Goal: Transaction & Acquisition: Obtain resource

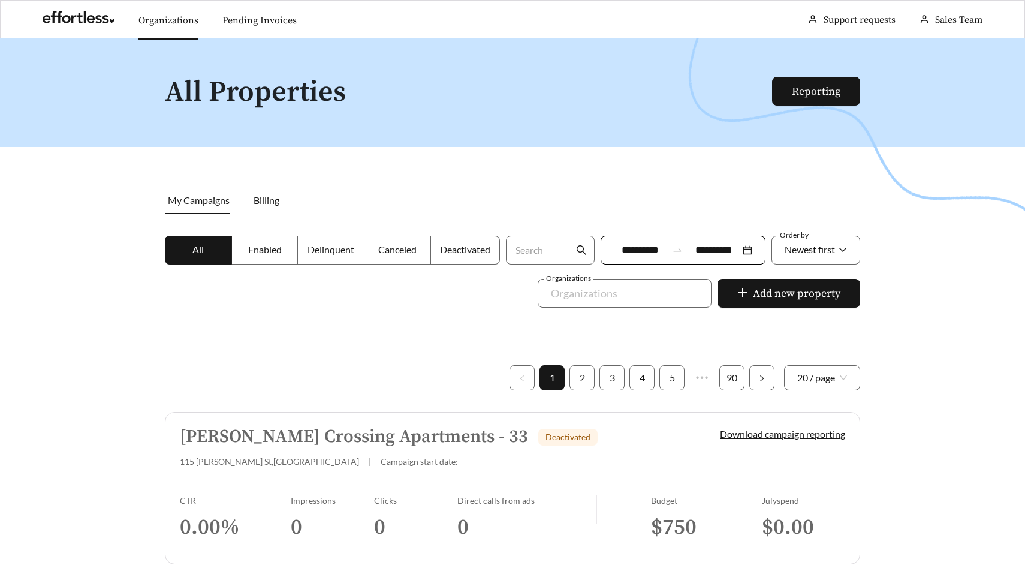
click at [143, 26] on link "Organizations" at bounding box center [169, 20] width 60 height 12
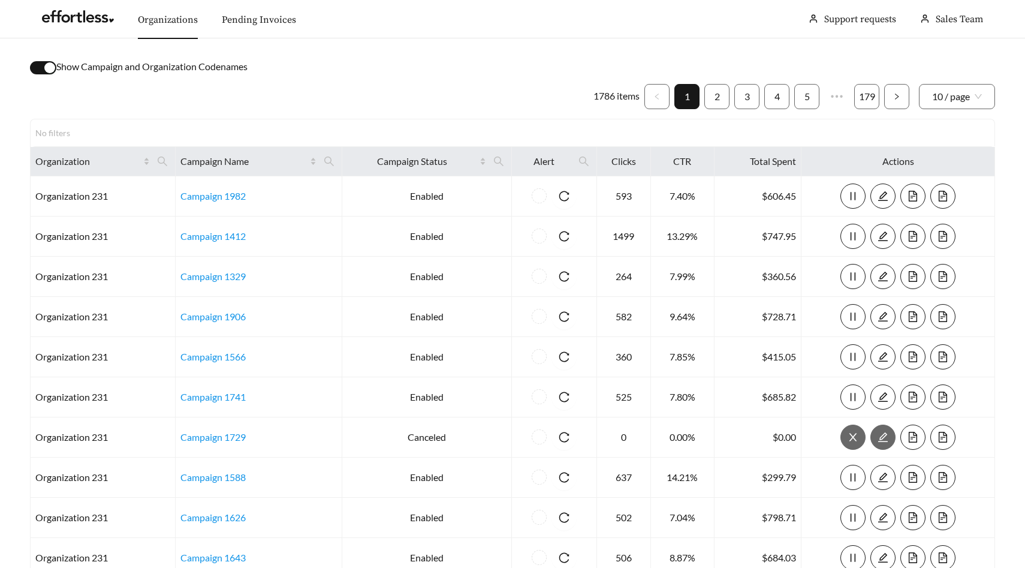
click at [48, 64] on div "button" at bounding box center [49, 67] width 11 height 11
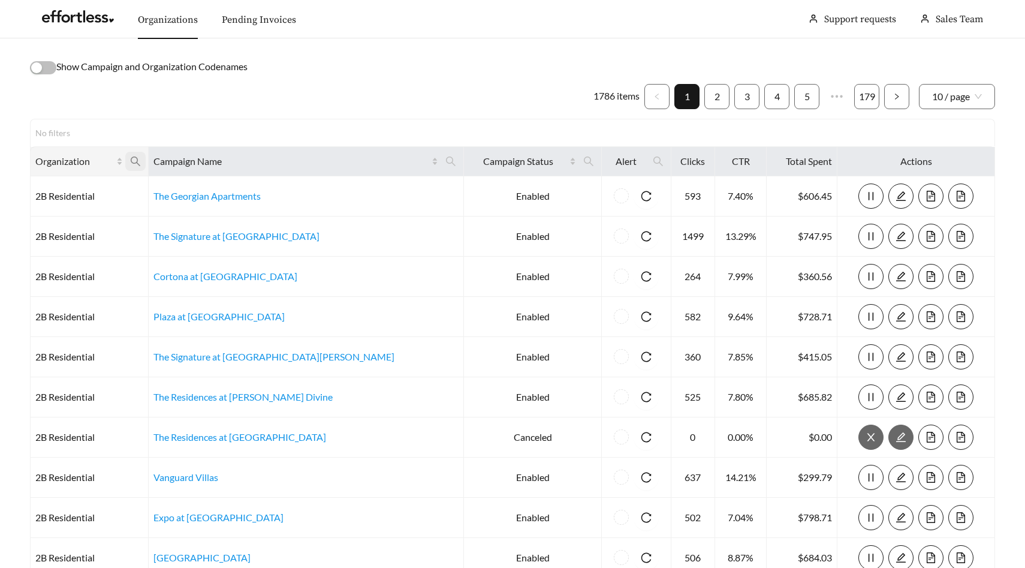
click at [141, 159] on icon "search" at bounding box center [135, 161] width 11 height 11
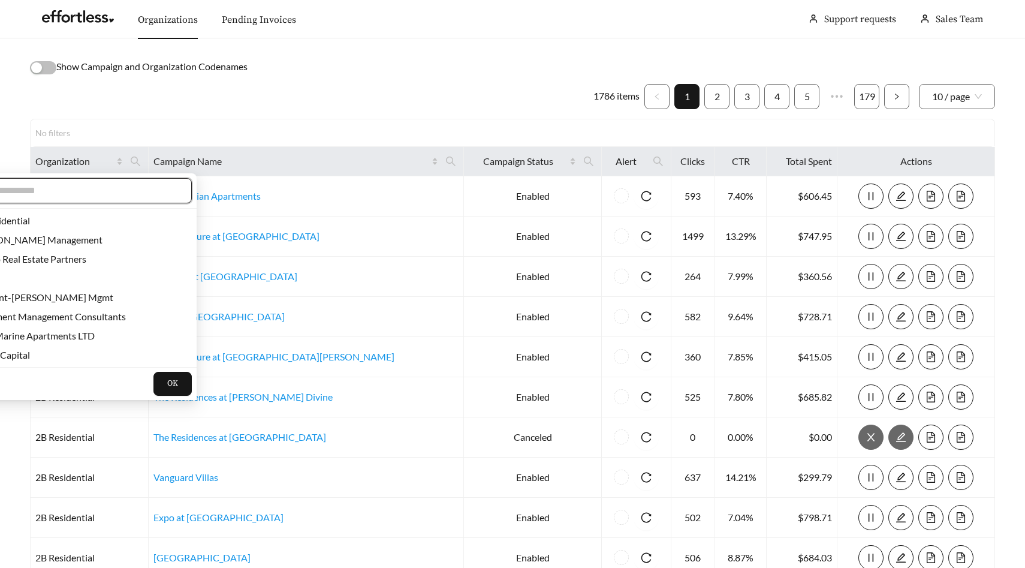
click at [143, 191] on input "text" at bounding box center [76, 190] width 206 height 14
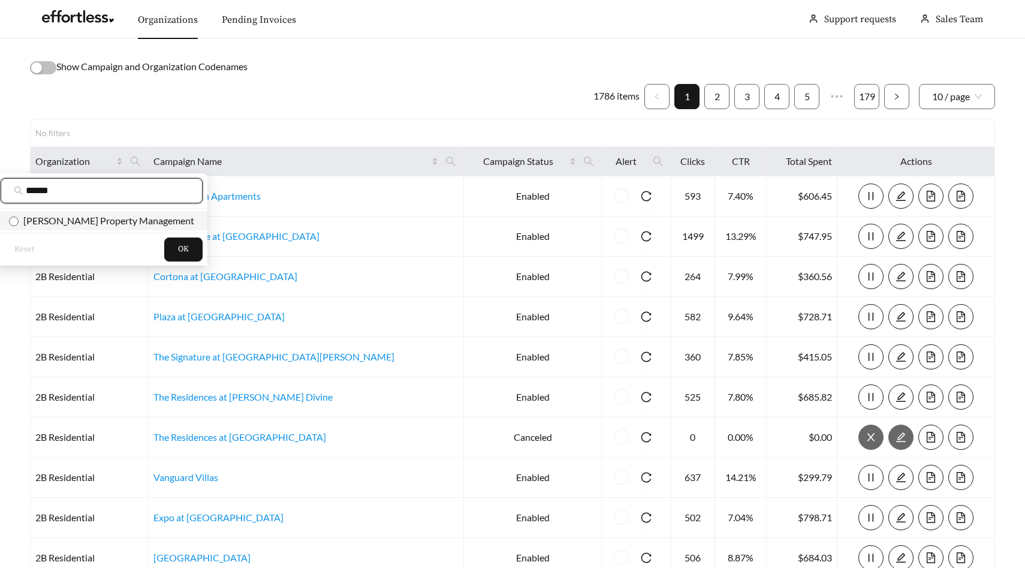
type input "******"
click at [137, 221] on span "[PERSON_NAME] Property Management" at bounding box center [107, 220] width 176 height 11
click at [178, 250] on span "OK" at bounding box center [183, 249] width 11 height 12
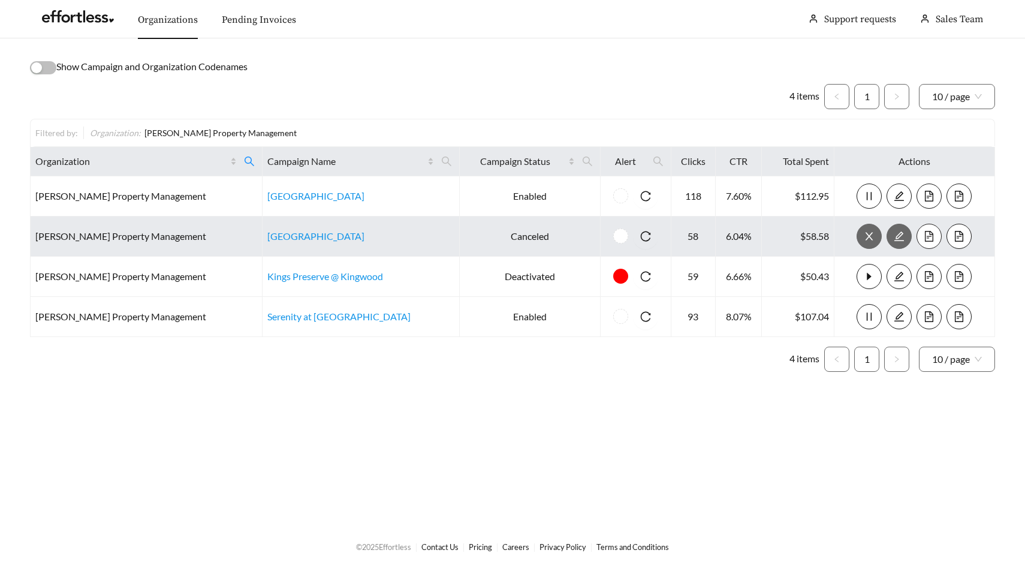
click at [925, 237] on icon "file-text" at bounding box center [929, 236] width 11 height 11
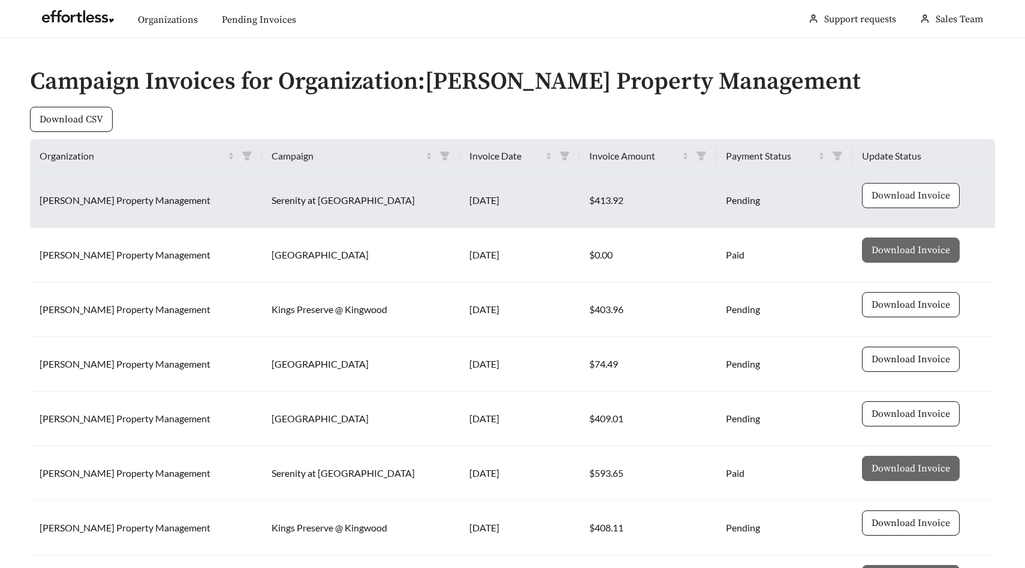
click at [891, 192] on span "Download Invoice" at bounding box center [911, 195] width 79 height 14
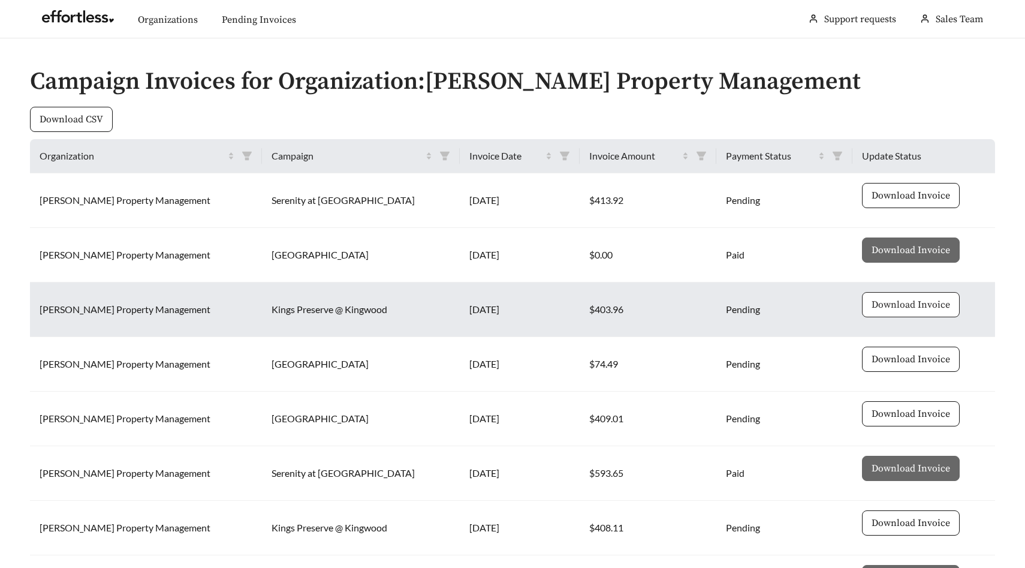
click at [886, 299] on span "Download Invoice" at bounding box center [911, 304] width 79 height 14
